Goal: Information Seeking & Learning: Learn about a topic

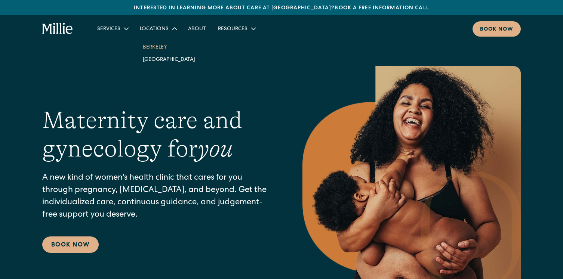
click at [153, 50] on link "Berkeley" at bounding box center [169, 47] width 64 height 12
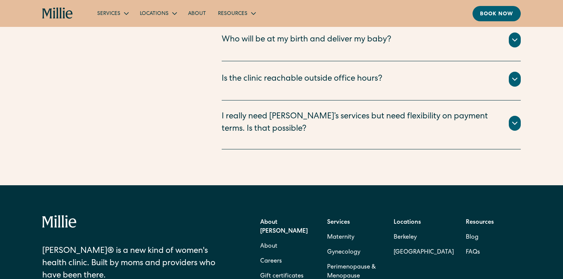
scroll to position [2071, 0]
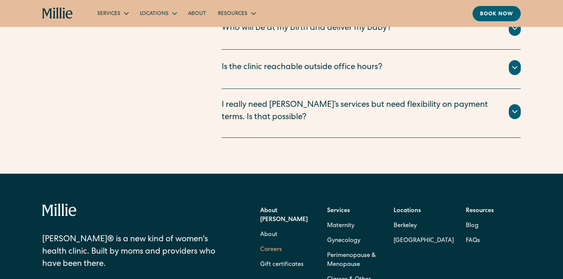
click at [262, 243] on link "Careers" at bounding box center [271, 250] width 22 height 15
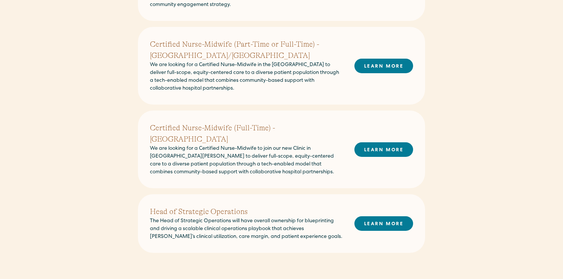
scroll to position [292, 0]
click at [349, 212] on div "Head of Strategic Operations The Head of Strategic Operations will have overall…" at bounding box center [281, 224] width 263 height 35
click at [353, 214] on div "Head of Strategic Operations The Head of Strategic Operations will have overall…" at bounding box center [281, 224] width 263 height 35
click at [361, 217] on link "LEARN MORE" at bounding box center [383, 224] width 59 height 15
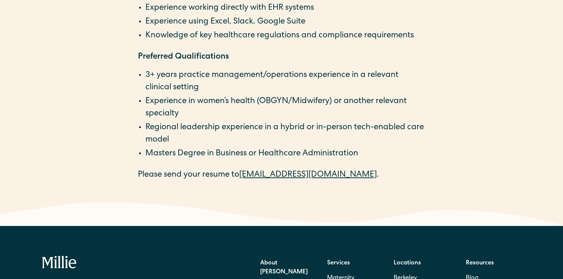
scroll to position [1369, 0]
